Goal: Check status: Check status

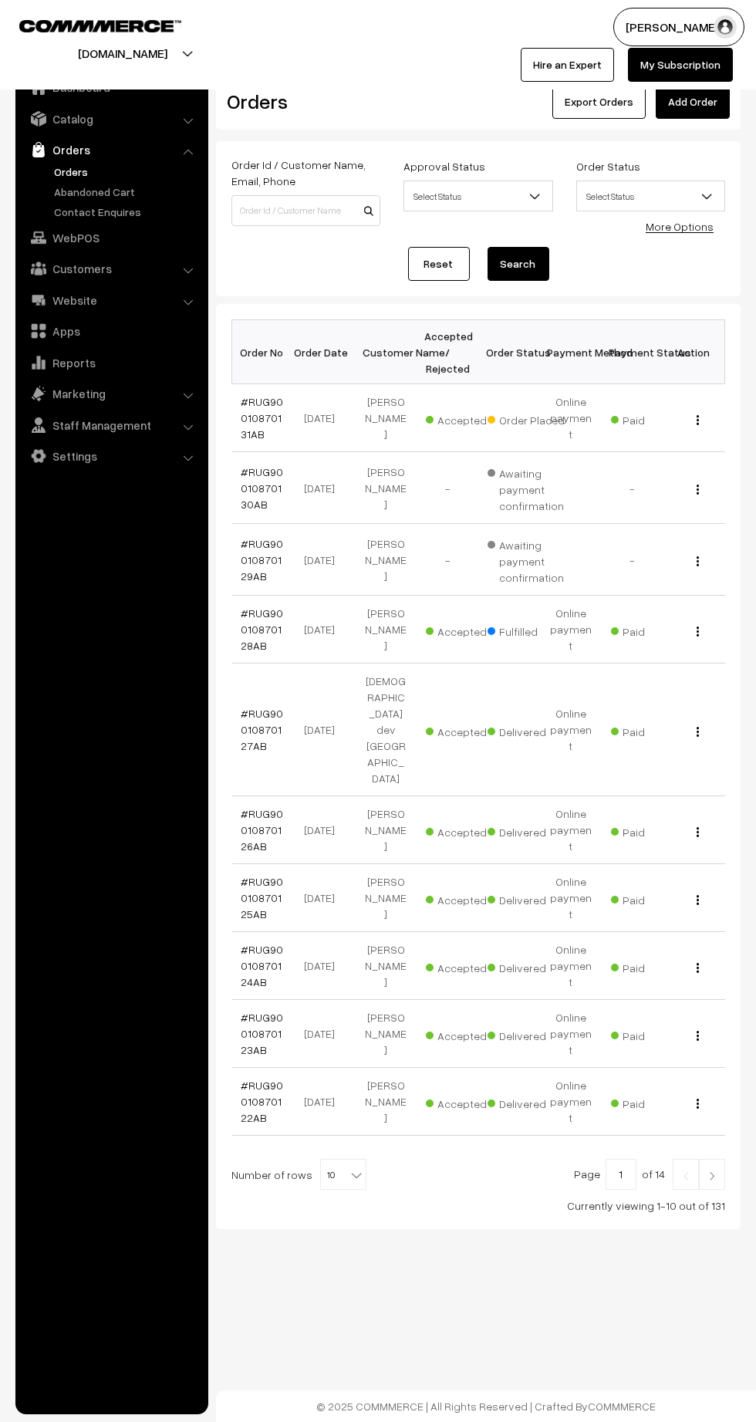
click at [259, 417] on link "#RUG90010870131AB" at bounding box center [263, 418] width 42 height 46
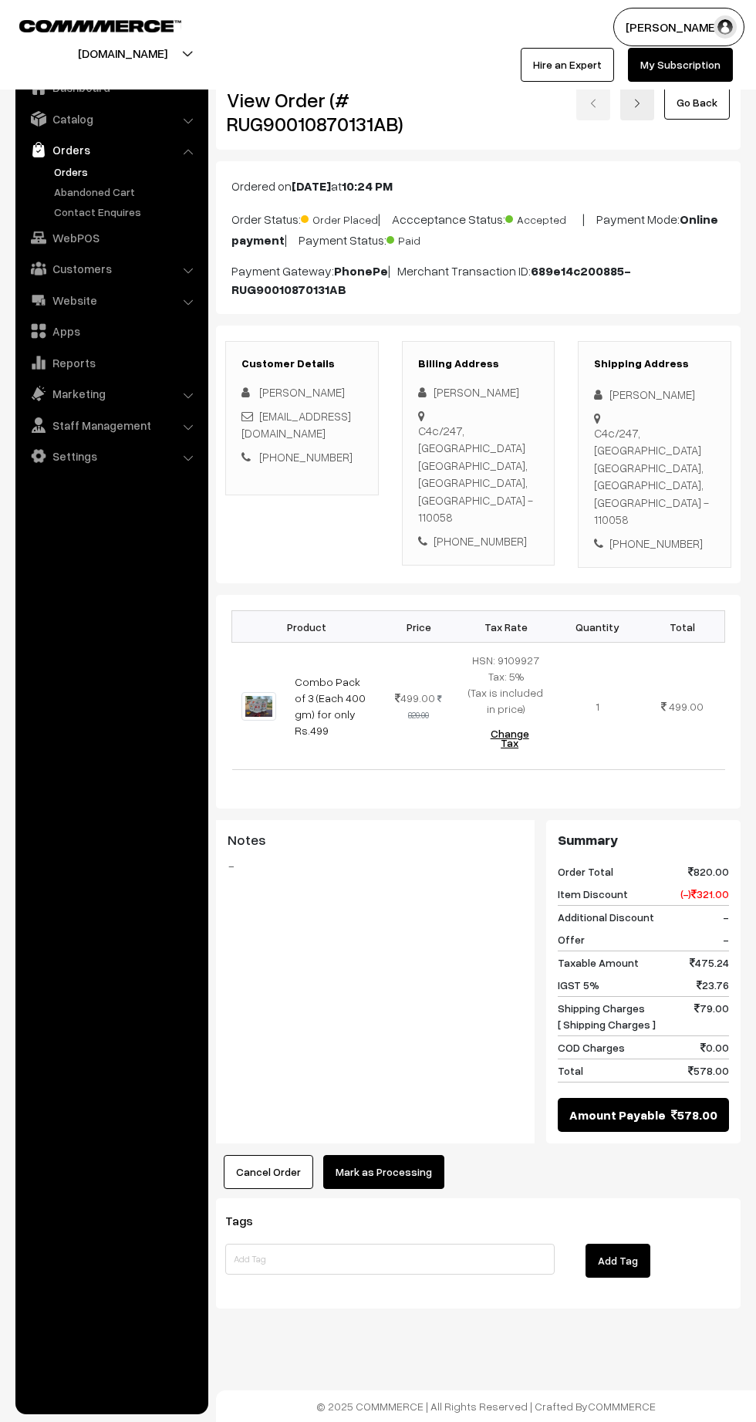
click at [75, 185] on link "Abandoned Cart" at bounding box center [126, 192] width 153 height 16
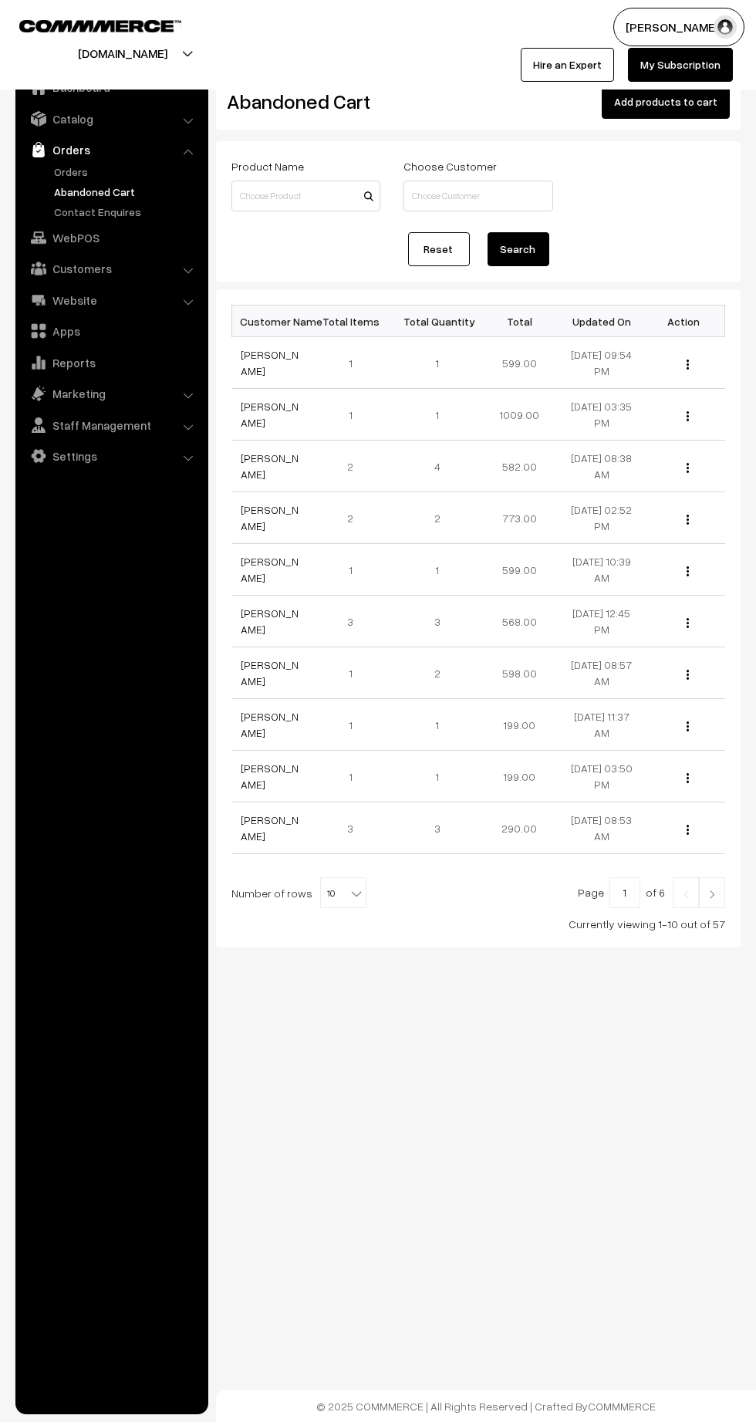
click at [252, 376] on link "KHEMLAL Dewangan" at bounding box center [271, 362] width 58 height 29
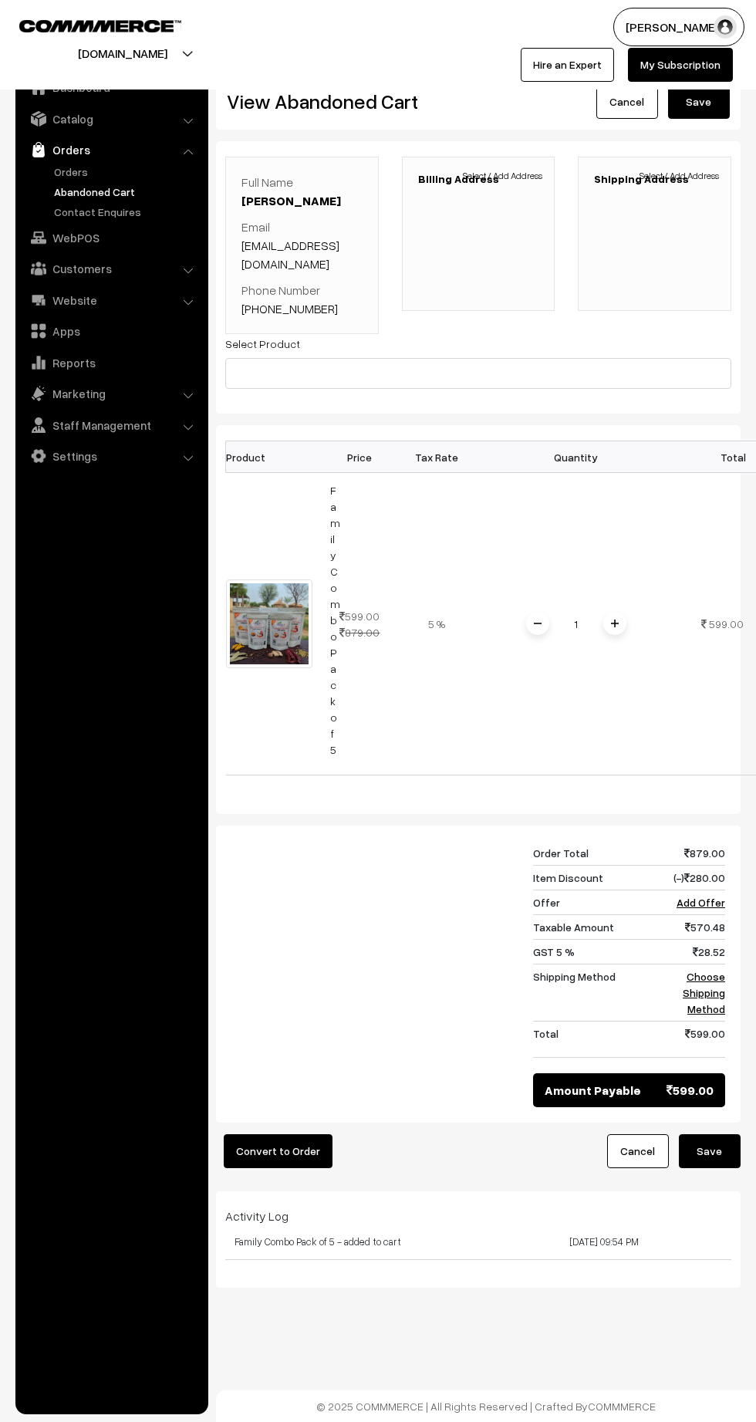
click at [59, 171] on link "Orders" at bounding box center [126, 172] width 153 height 16
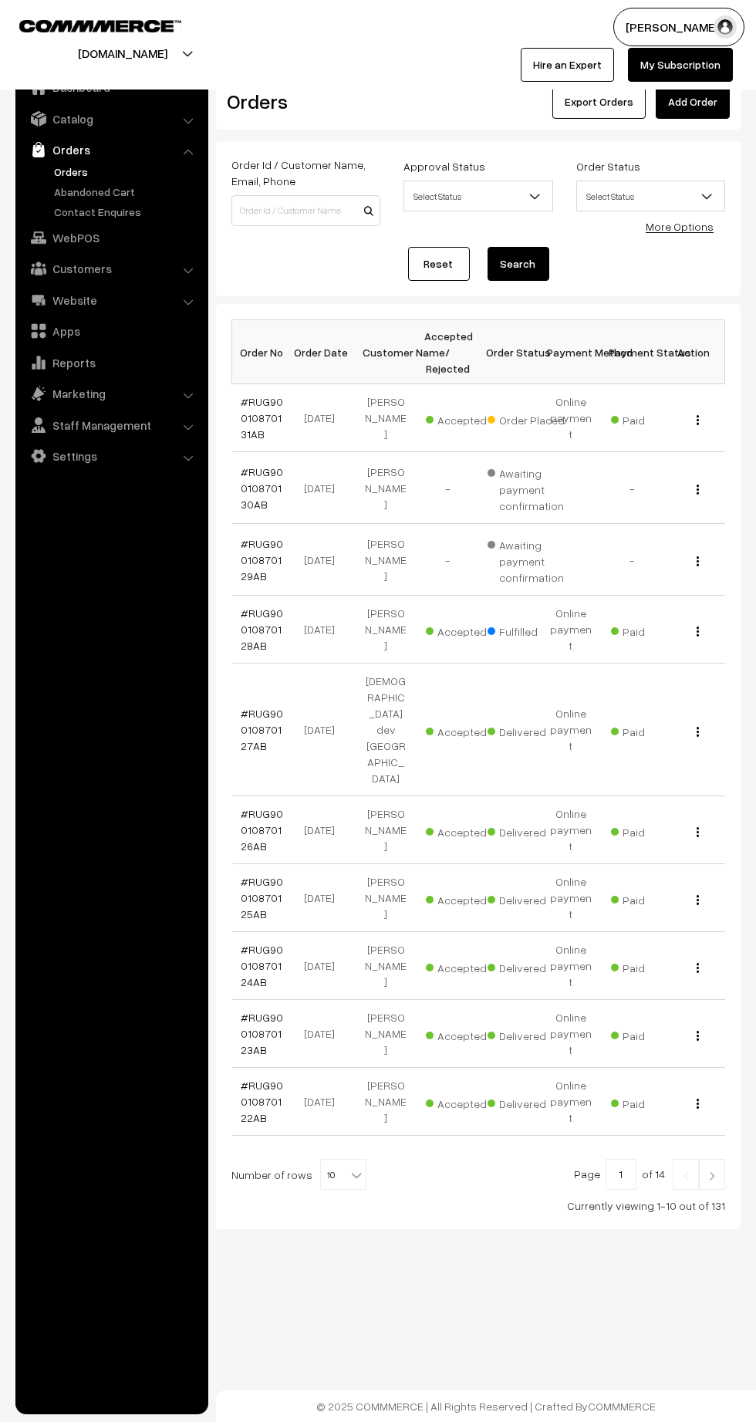
click at [243, 413] on link "#RUG90010870131AB" at bounding box center [263, 418] width 42 height 46
